Goal: Information Seeking & Learning: Learn about a topic

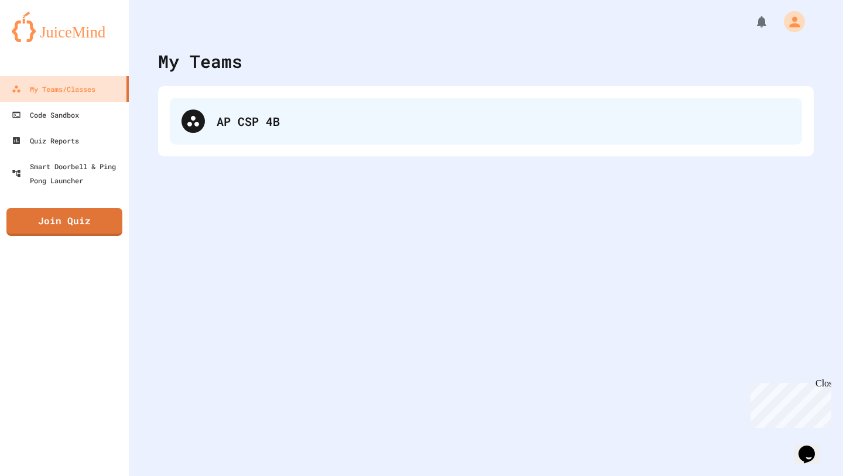
click at [403, 137] on div "AP CSP 4B" at bounding box center [486, 121] width 632 height 47
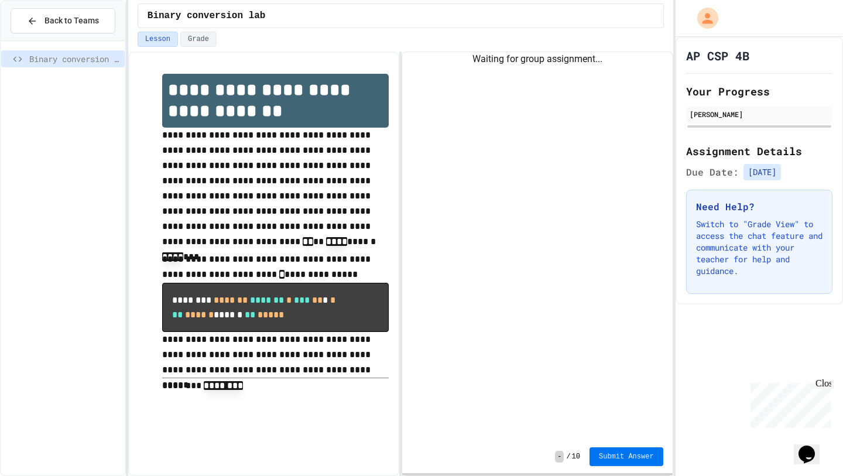
drag, startPoint x: 631, startPoint y: 460, endPoint x: 626, endPoint y: 186, distance: 273.4
click at [626, 186] on div "Waiting for group assignment... - / 10 Submit Answer" at bounding box center [537, 263] width 270 height 423
click at [198, 39] on button "Grade" at bounding box center [198, 39] width 36 height 15
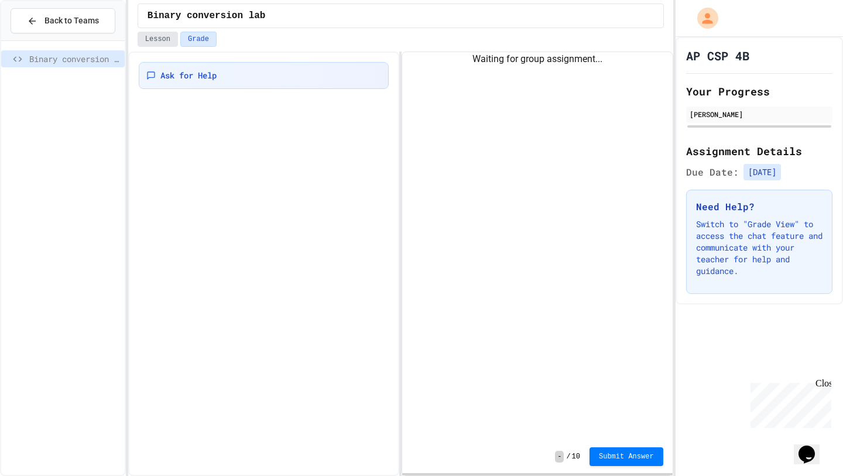
click at [168, 37] on button "Lesson" at bounding box center [158, 39] width 40 height 15
